Goal: Information Seeking & Learning: Learn about a topic

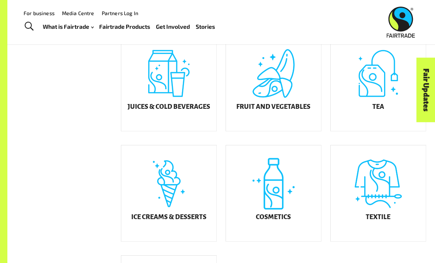
click at [380, 100] on div "Tea" at bounding box center [377, 83] width 95 height 96
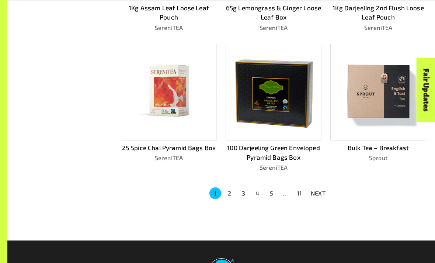
scroll to position [432, 0]
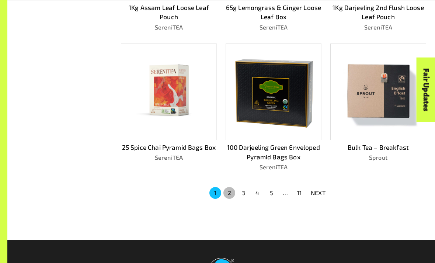
click at [230, 192] on button "2" at bounding box center [229, 193] width 12 height 12
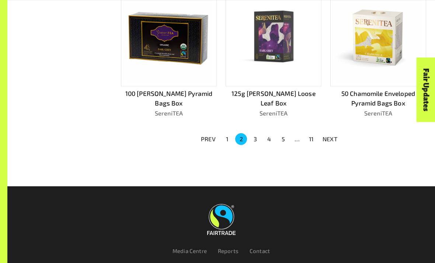
scroll to position [486, 0]
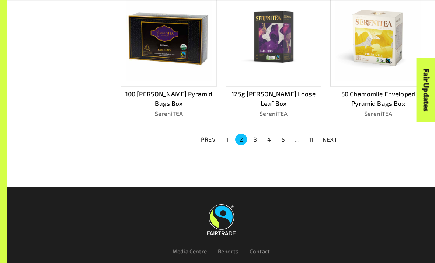
click at [253, 139] on button "3" at bounding box center [255, 139] width 12 height 12
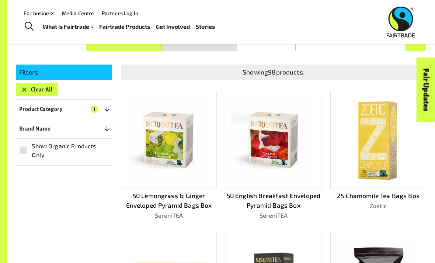
scroll to position [105, 0]
click at [110, 128] on icon "button" at bounding box center [106, 128] width 7 height 7
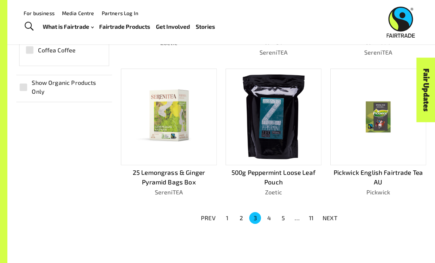
scroll to position [407, 0]
click at [270, 214] on button "4" at bounding box center [269, 218] width 12 height 12
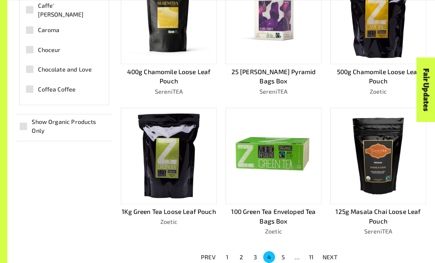
scroll to position [369, 0]
click at [283, 251] on button "5" at bounding box center [283, 257] width 12 height 12
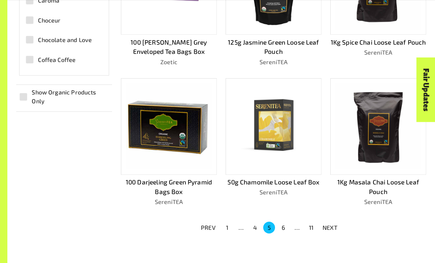
scroll to position [406, 0]
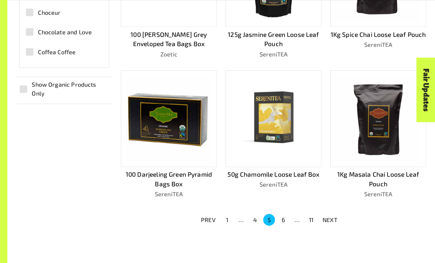
click at [326, 215] on p "NEXT" at bounding box center [329, 219] width 15 height 9
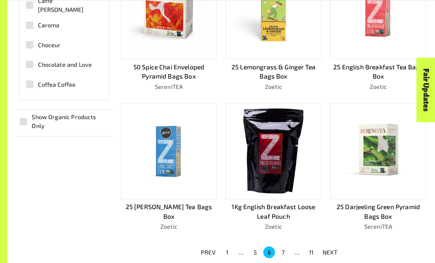
scroll to position [386, 0]
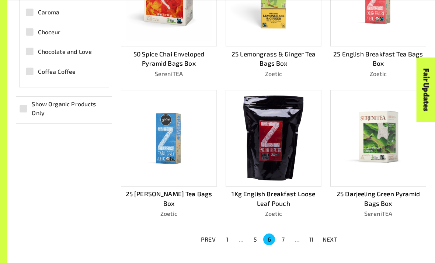
click at [328, 235] on p "NEXT" at bounding box center [329, 239] width 15 height 9
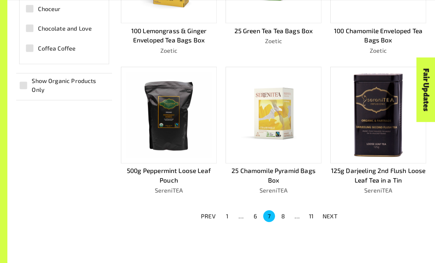
scroll to position [410, 0]
click at [328, 211] on p "NEXT" at bounding box center [329, 215] width 15 height 9
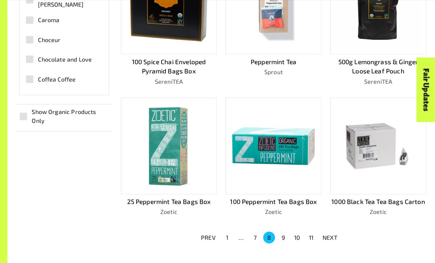
scroll to position [396, 0]
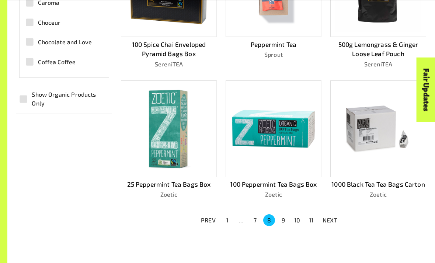
click at [327, 216] on p "NEXT" at bounding box center [329, 220] width 15 height 9
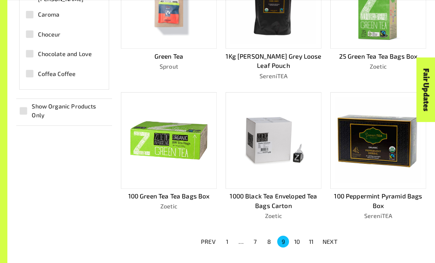
scroll to position [384, 0]
click at [326, 237] on p "NEXT" at bounding box center [329, 241] width 15 height 9
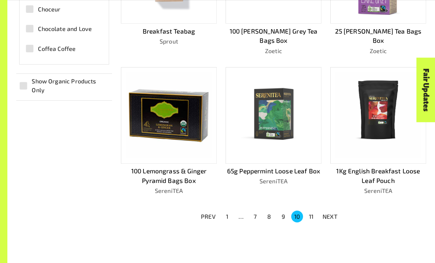
scroll to position [410, 0]
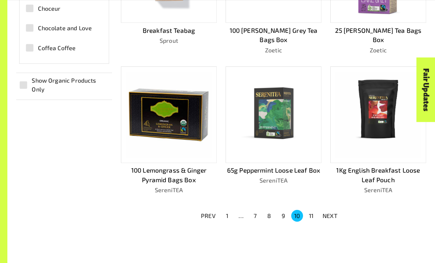
click at [330, 211] on p "NEXT" at bounding box center [329, 215] width 15 height 9
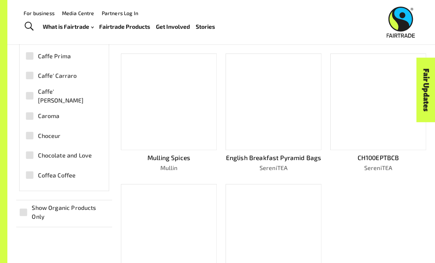
scroll to position [283, 0]
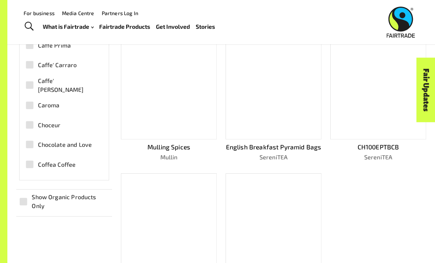
click at [164, 97] on div at bounding box center [169, 91] width 96 height 97
